Goal: Transaction & Acquisition: Book appointment/travel/reservation

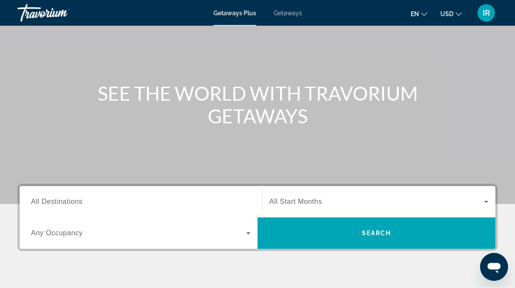
scroll to position [58, 0]
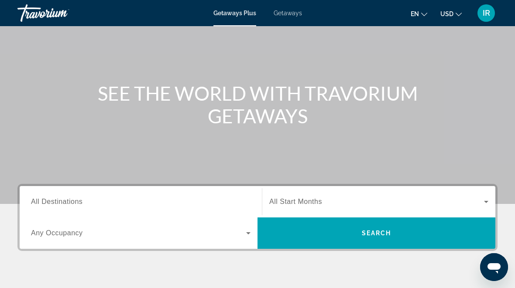
click at [37, 192] on div "Search widget" at bounding box center [141, 202] width 220 height 25
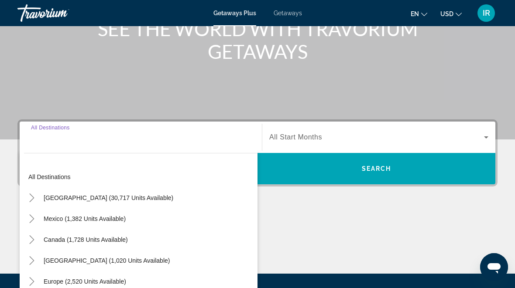
scroll to position [213, 0]
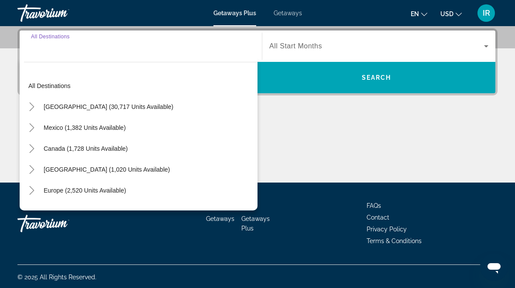
click at [30, 101] on mat-icon "Toggle United States (30,717 units available)" at bounding box center [31, 107] width 15 height 15
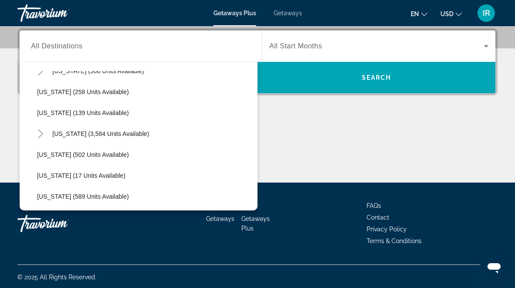
scroll to position [687, 0]
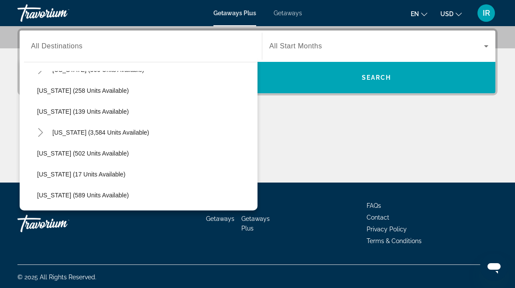
click at [113, 149] on span "Search widget" at bounding box center [145, 153] width 225 height 21
type input "**********"
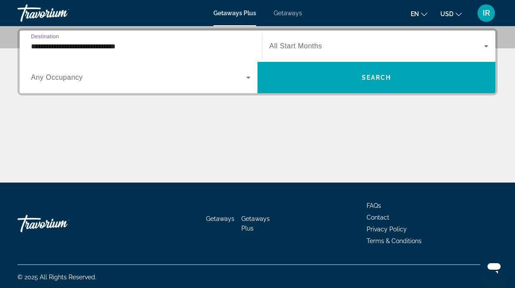
click at [405, 75] on span "Search widget" at bounding box center [377, 77] width 238 height 21
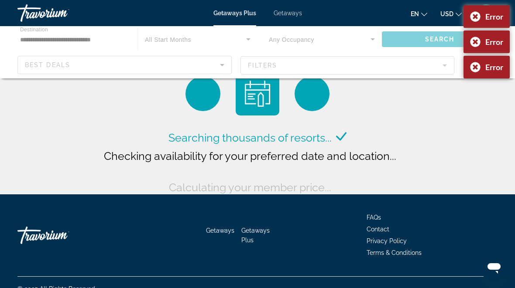
click at [473, 12] on div "Error" at bounding box center [487, 16] width 46 height 23
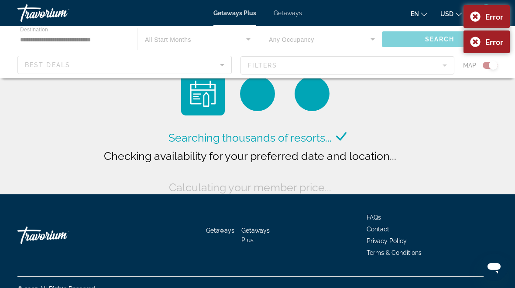
click at [472, 16] on div "Error" at bounding box center [487, 16] width 46 height 23
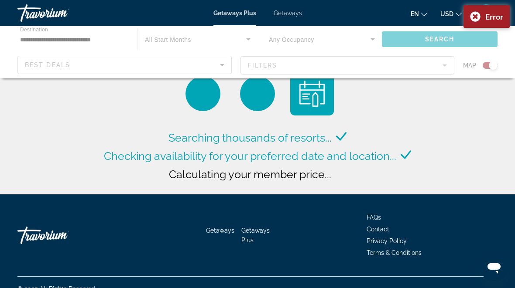
click at [474, 15] on div "Error" at bounding box center [487, 16] width 46 height 23
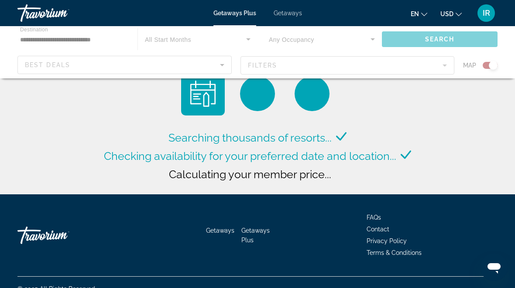
click at [285, 10] on span "Getaways" at bounding box center [288, 13] width 28 height 7
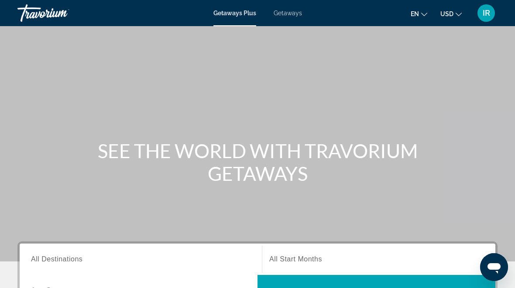
click at [294, 10] on span "Getaways" at bounding box center [288, 13] width 28 height 7
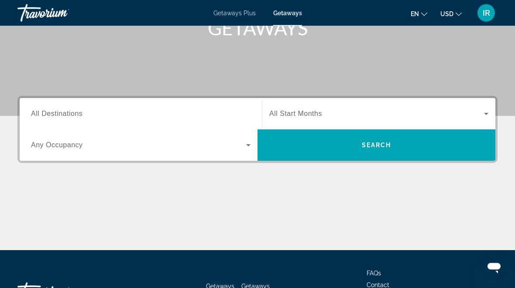
scroll to position [147, 0]
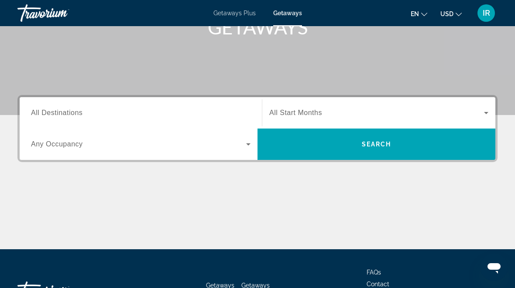
click at [64, 109] on span "All Destinations" at bounding box center [57, 112] width 52 height 7
click at [64, 109] on input "Destination All Destinations" at bounding box center [141, 113] width 220 height 10
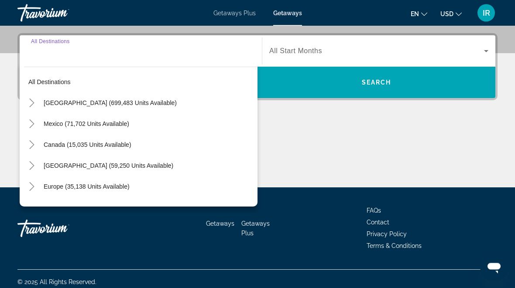
scroll to position [213, 0]
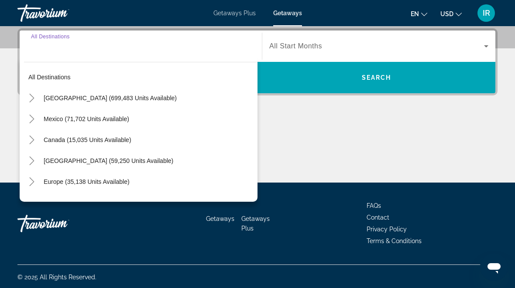
click at [31, 91] on mat-icon "Toggle United States (699,483 units available)" at bounding box center [31, 98] width 15 height 15
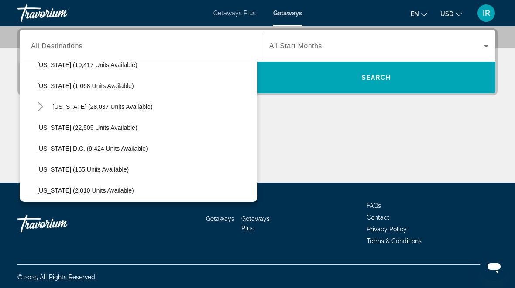
scroll to position [829, 0]
click at [75, 124] on span "Search widget" at bounding box center [145, 128] width 225 height 21
type input "**********"
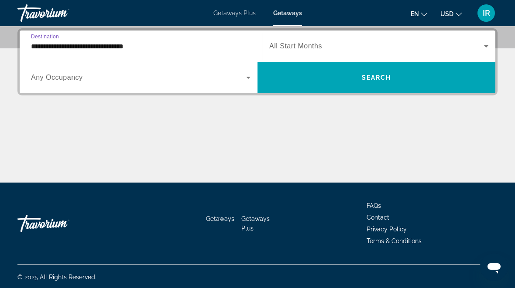
click at [244, 75] on icon "Search widget" at bounding box center [248, 77] width 10 height 10
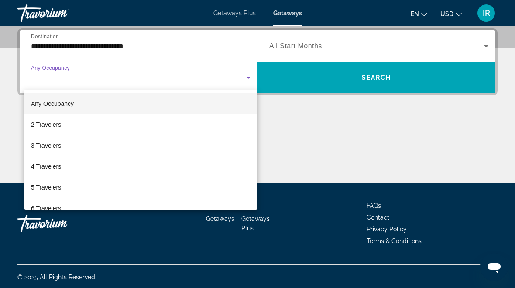
click at [247, 74] on div at bounding box center [257, 144] width 515 height 288
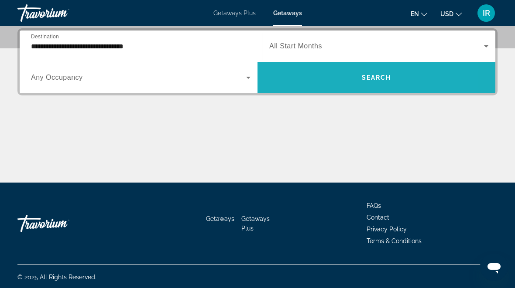
click at [387, 82] on span "Search widget" at bounding box center [377, 77] width 238 height 21
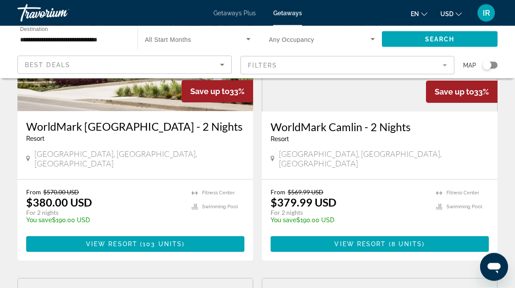
scroll to position [137, 0]
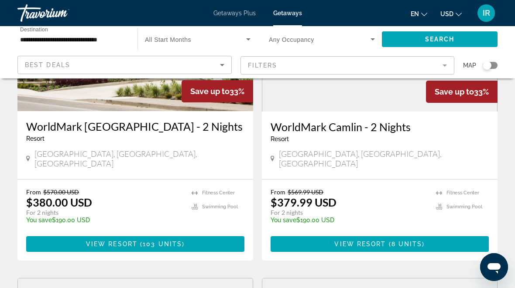
click at [171, 241] on span "103 units" at bounding box center [162, 244] width 39 height 7
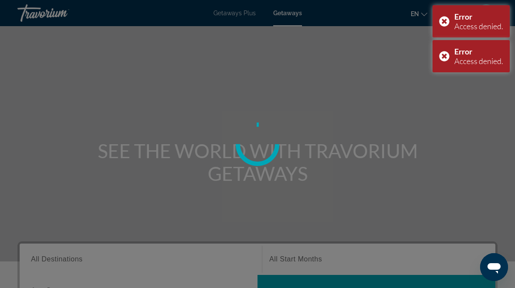
click at [444, 18] on div "Error Access denied." at bounding box center [471, 21] width 77 height 32
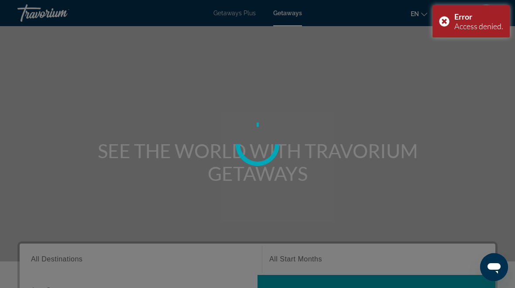
click at [444, 53] on div at bounding box center [257, 144] width 515 height 288
click at [445, 19] on div "Error Access denied." at bounding box center [471, 21] width 77 height 32
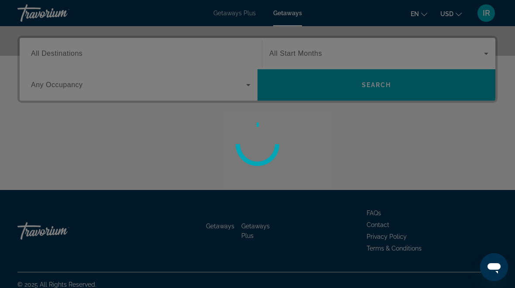
scroll to position [205, 0]
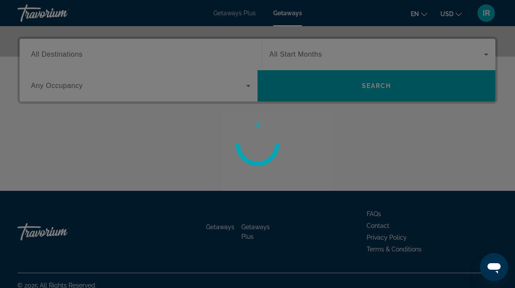
click at [384, 145] on div at bounding box center [257, 144] width 515 height 288
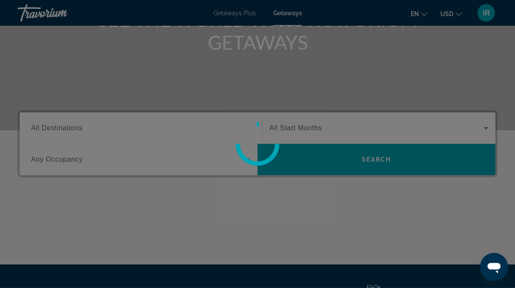
scroll to position [97, 0]
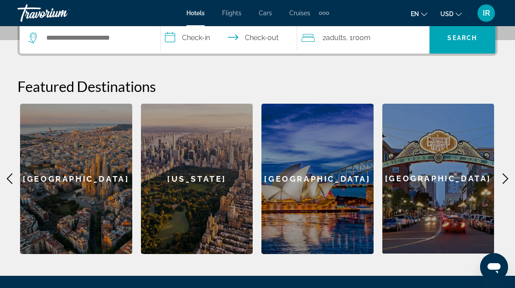
scroll to position [199, 0]
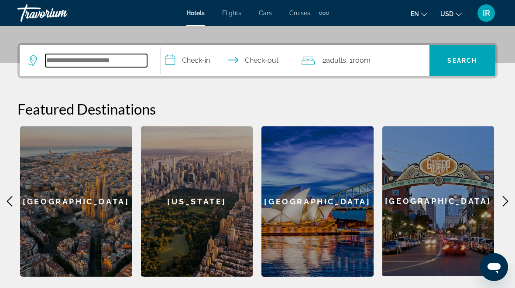
click at [78, 61] on input "Search widget" at bounding box center [96, 60] width 102 height 13
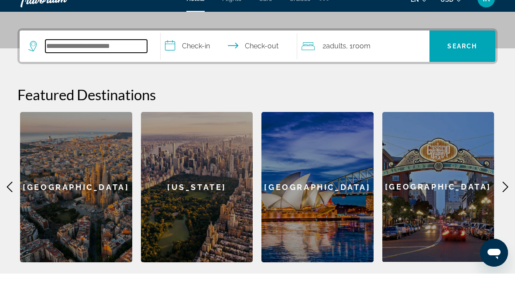
click at [77, 54] on input "Search widget" at bounding box center [96, 60] width 102 height 13
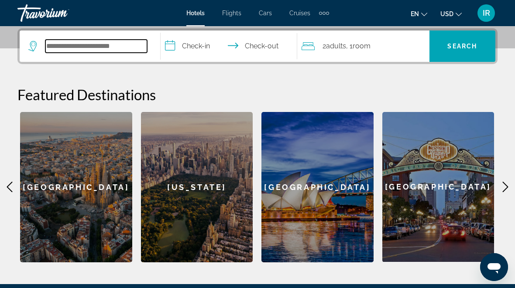
click at [87, 41] on input "Search widget" at bounding box center [96, 46] width 102 height 13
click at [74, 40] on input "Search widget" at bounding box center [96, 46] width 102 height 13
paste input "**********"
click at [202, 44] on input "**********" at bounding box center [231, 48] width 140 height 34
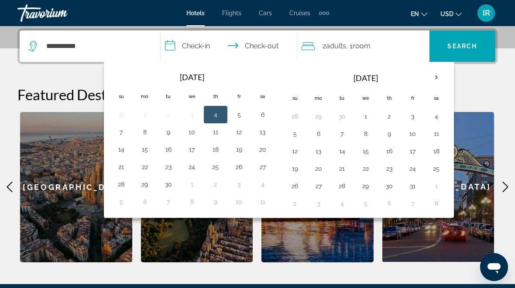
click at [435, 74] on th "Next month" at bounding box center [437, 77] width 24 height 19
click at [438, 75] on th "Next month" at bounding box center [437, 77] width 24 height 19
click at [293, 164] on button "21" at bounding box center [295, 169] width 14 height 12
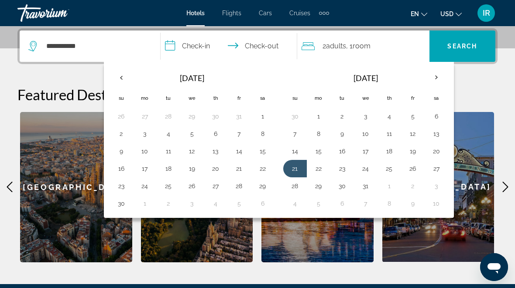
click at [476, 86] on div "**********" at bounding box center [257, 145] width 515 height 234
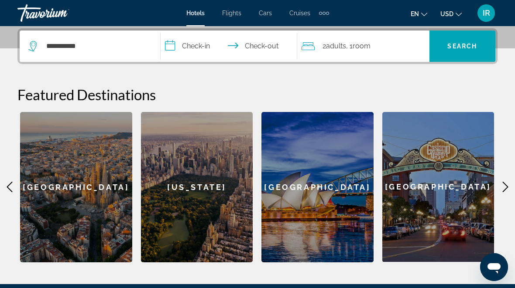
click at [389, 43] on div "2 Adult Adults , 1 Room rooms" at bounding box center [366, 46] width 128 height 12
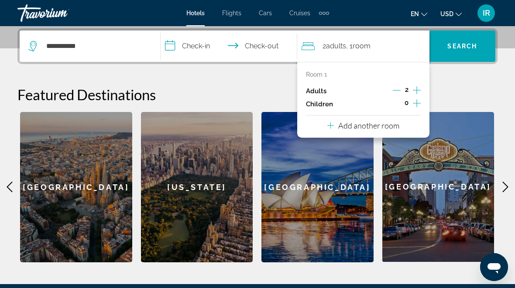
click at [272, 39] on input "**********" at bounding box center [231, 48] width 140 height 34
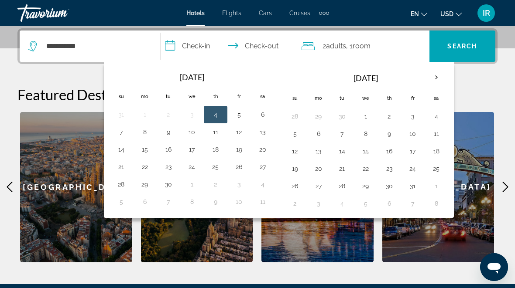
click at [435, 72] on th "Next month" at bounding box center [437, 77] width 24 height 19
click at [436, 74] on th "Next month" at bounding box center [437, 77] width 24 height 19
click at [438, 73] on th "Next month" at bounding box center [437, 77] width 24 height 19
click at [168, 166] on button "23" at bounding box center [168, 169] width 14 height 12
click at [472, 43] on span "Search" at bounding box center [462, 46] width 30 height 7
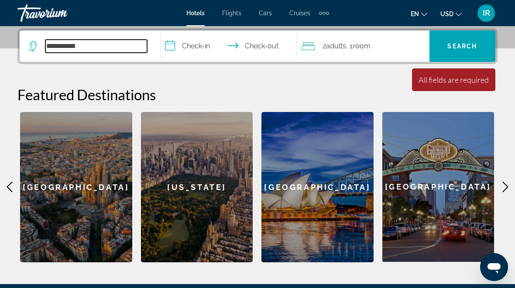
click at [111, 49] on input "**********" at bounding box center [96, 46] width 102 height 13
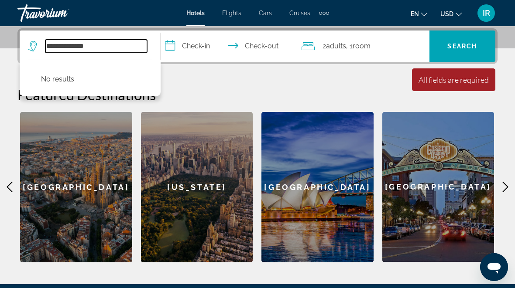
type input "**********"
click at [466, 43] on span "Search" at bounding box center [462, 46] width 30 height 7
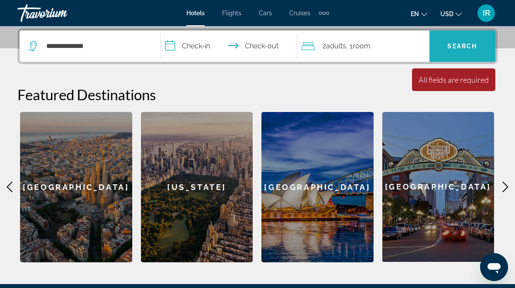
click at [473, 41] on span "Search widget" at bounding box center [462, 46] width 66 height 21
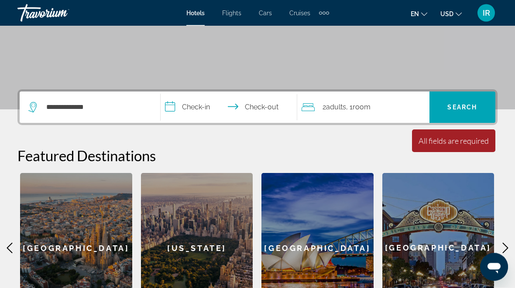
scroll to position [152, 0]
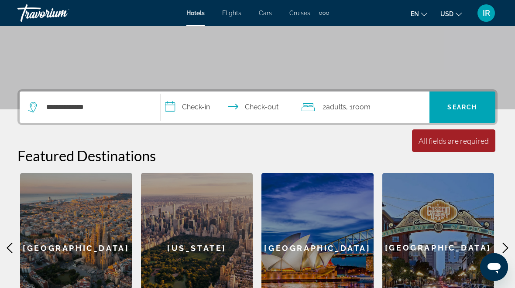
click at [14, 244] on icon "Main content" at bounding box center [9, 248] width 10 height 10
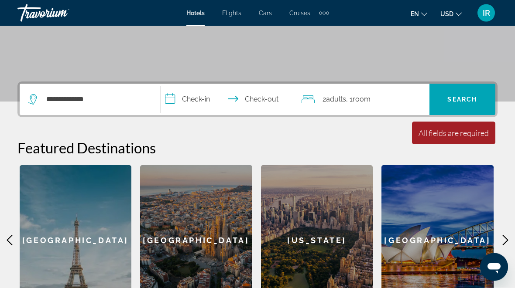
scroll to position [168, 0]
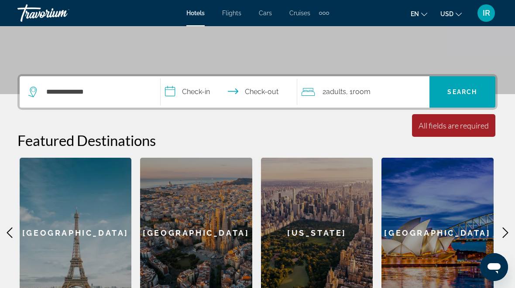
click at [464, 89] on span "Search" at bounding box center [462, 92] width 30 height 7
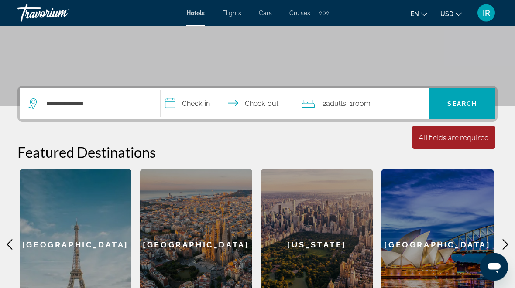
scroll to position [155, 0]
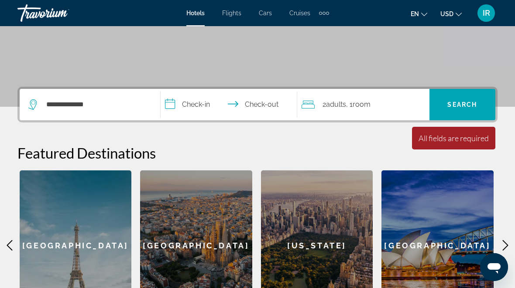
click at [5, 239] on div "**********" at bounding box center [257, 204] width 515 height 234
click at [502, 237] on div "**********" at bounding box center [257, 204] width 515 height 234
click at [506, 245] on icon "Main content" at bounding box center [506, 246] width 6 height 10
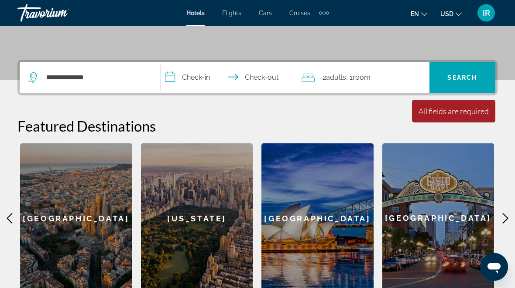
scroll to position [189, 0]
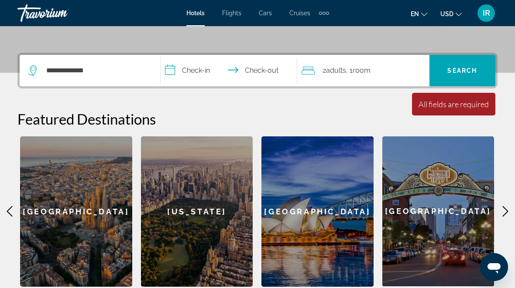
click at [501, 211] on icon "Main content" at bounding box center [505, 211] width 10 height 10
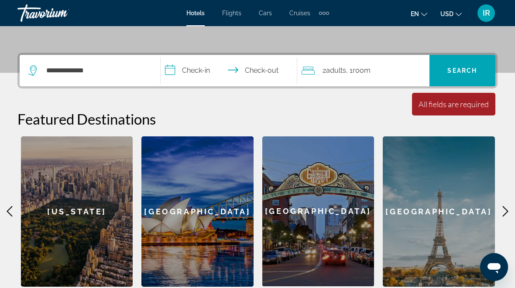
click at [503, 203] on div "**********" at bounding box center [257, 170] width 515 height 234
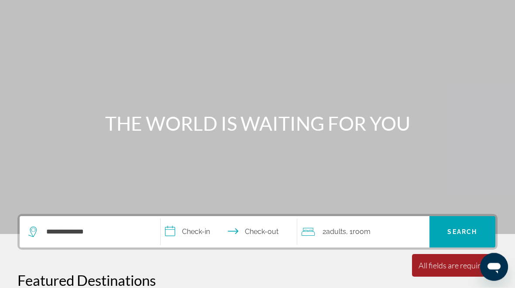
scroll to position [0, 0]
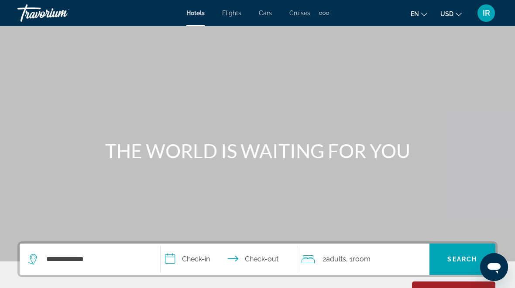
click at [323, 8] on div "Extra navigation items" at bounding box center [324, 13] width 10 height 13
click at [312, 33] on span "Activities" at bounding box center [309, 29] width 25 height 7
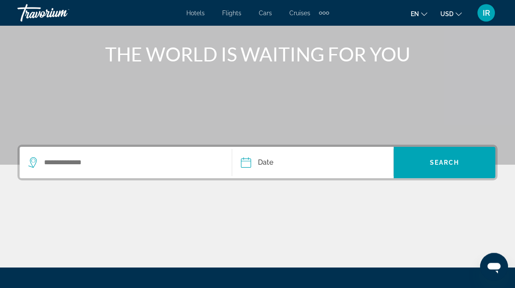
scroll to position [97, 0]
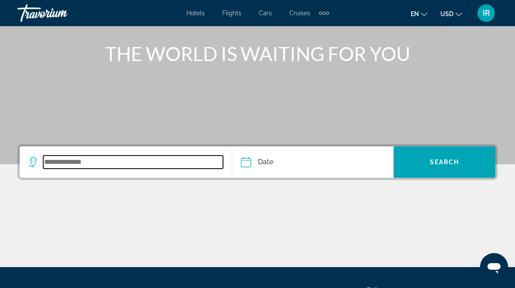
click at [118, 161] on input "Search widget" at bounding box center [133, 162] width 180 height 13
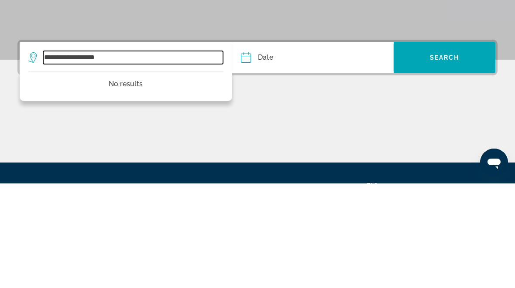
type input "**********"
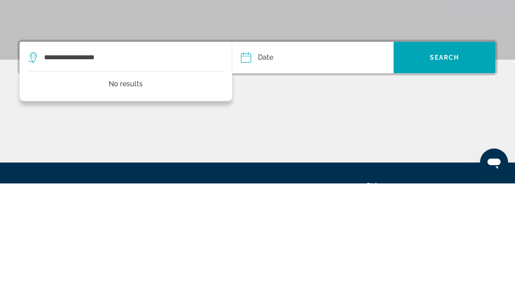
click at [317, 147] on input "Date" at bounding box center [279, 164] width 80 height 34
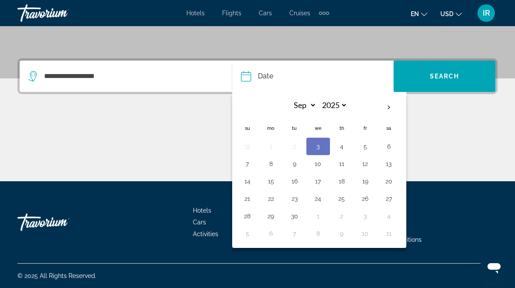
click at [390, 143] on button "6" at bounding box center [389, 147] width 14 height 12
type input "**********"
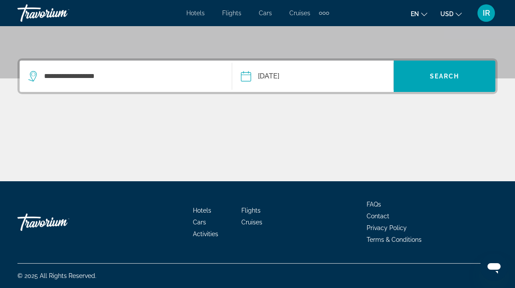
click at [446, 76] on span "Search" at bounding box center [445, 76] width 30 height 7
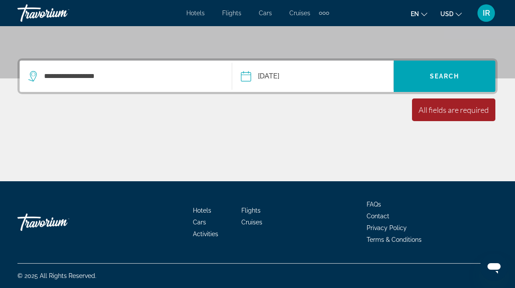
click at [458, 74] on span "Search" at bounding box center [445, 76] width 30 height 7
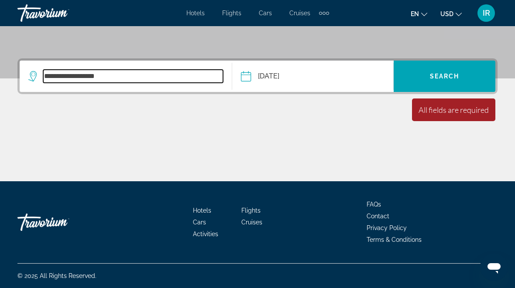
click at [96, 72] on input "**********" at bounding box center [133, 76] width 180 height 13
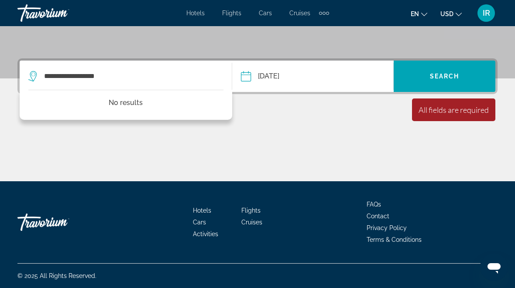
click at [464, 71] on span "Search widget" at bounding box center [445, 76] width 102 height 21
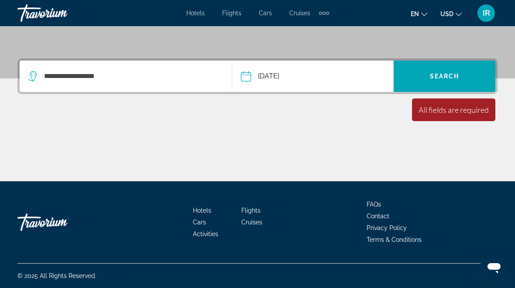
click at [440, 63] on span "Search widget" at bounding box center [445, 76] width 102 height 31
click at [436, 70] on span "Search widget" at bounding box center [445, 76] width 102 height 21
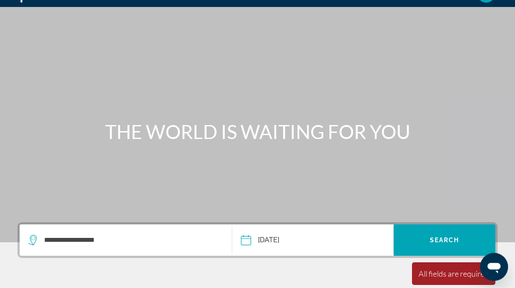
scroll to position [0, 0]
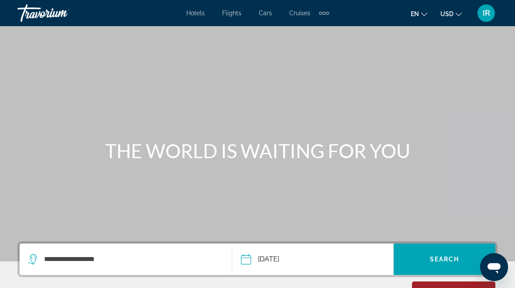
click at [326, 7] on div "Extra navigation items" at bounding box center [324, 13] width 10 height 13
click at [318, 29] on span "Activities" at bounding box center [308, 29] width 27 height 7
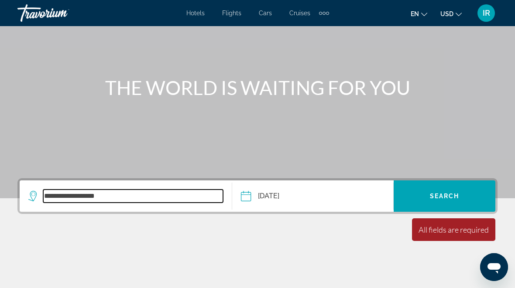
click at [125, 195] on input "**********" at bounding box center [133, 196] width 180 height 13
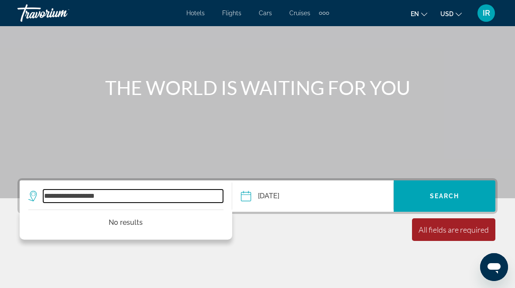
scroll to position [63, 0]
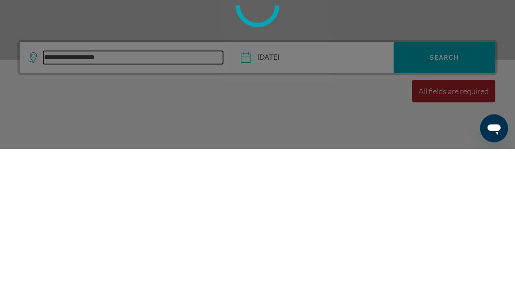
type input "**********"
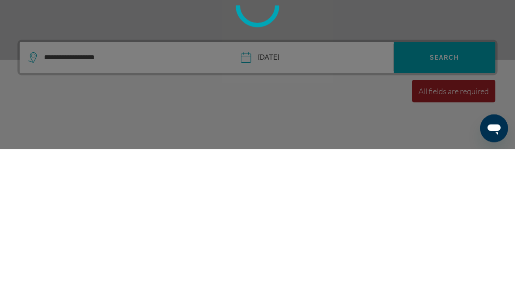
click at [464, 53] on div at bounding box center [257, 144] width 515 height 288
